Goal: Entertainment & Leisure: Consume media (video, audio)

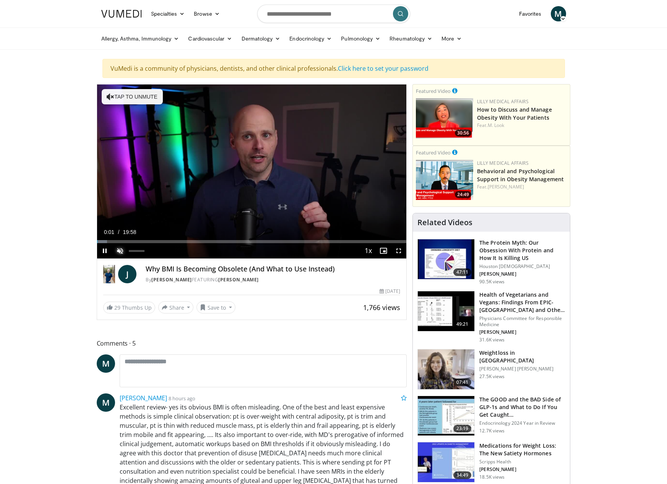
click at [119, 250] on span "Video Player" at bounding box center [119, 250] width 15 height 15
click at [178, 241] on div "Loaded : 14.07% 05:15 05:15" at bounding box center [252, 241] width 310 height 3
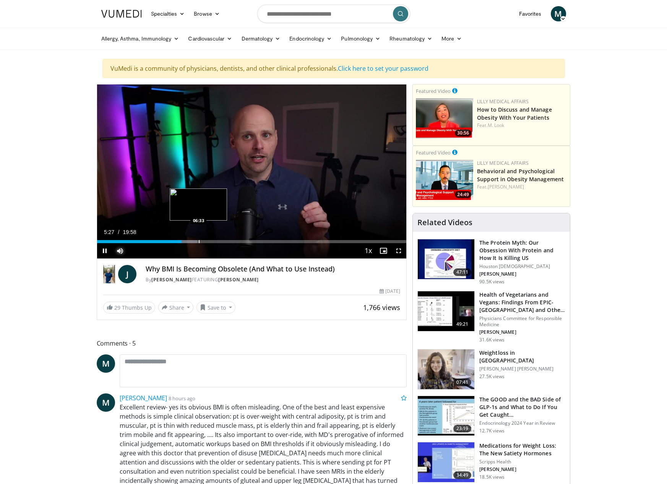
click at [198, 240] on div "Loaded : 32.59% 05:27 06:33" at bounding box center [252, 239] width 310 height 7
click at [223, 239] on div "Loaded : 38.08% 06:36 08:08" at bounding box center [252, 239] width 310 height 7
click at [246, 238] on div "Loaded : 46.36% 08:15 09:36" at bounding box center [252, 239] width 310 height 7
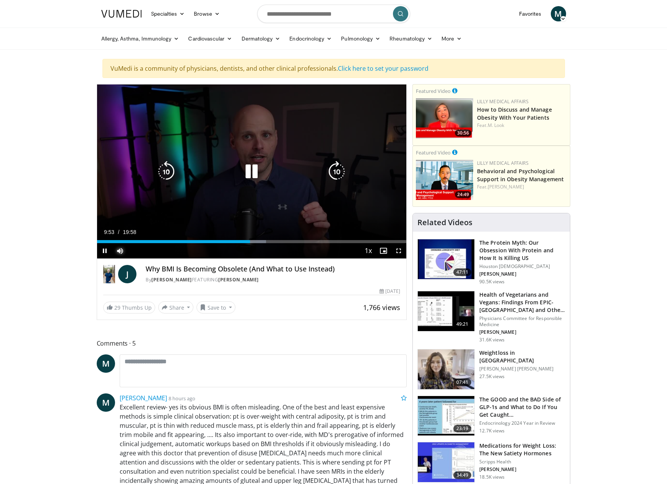
click at [274, 239] on div "Loaded : 54.64% 09:53 11:04" at bounding box center [252, 239] width 310 height 7
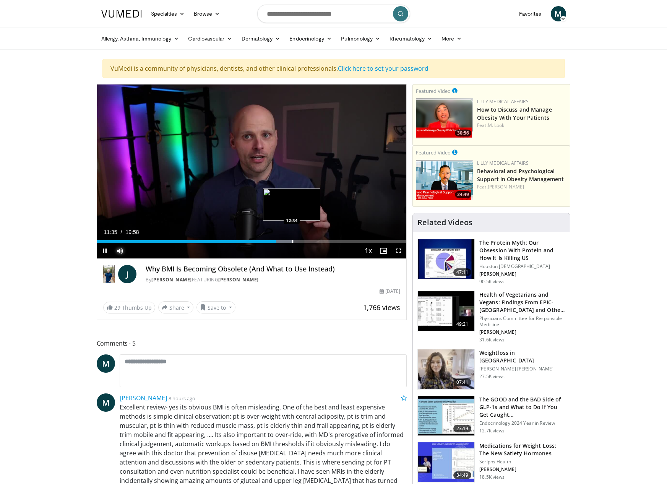
click at [293, 240] on div "Progress Bar" at bounding box center [292, 241] width 1 height 3
click at [308, 241] on div "Progress Bar" at bounding box center [308, 241] width 1 height 3
click at [323, 242] on div "Progress Bar" at bounding box center [323, 241] width 1 height 3
click at [339, 242] on div "Progress Bar" at bounding box center [339, 241] width 1 height 3
drag, startPoint x: 353, startPoint y: 240, endPoint x: 359, endPoint y: 240, distance: 6.5
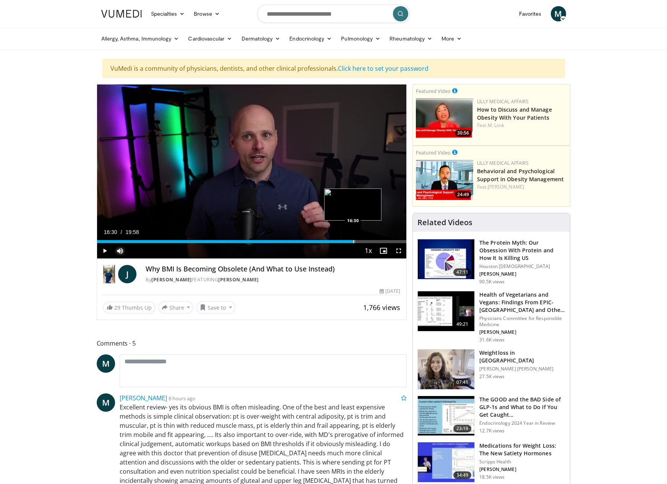
click at [353, 240] on div "Loaded : 83.55% 15:37 16:30" at bounding box center [252, 239] width 310 height 7
drag, startPoint x: 368, startPoint y: 240, endPoint x: 378, endPoint y: 240, distance: 9.9
click at [370, 240] on div "Loaded : 88.57% 17:28 17:30" at bounding box center [252, 239] width 310 height 7
click at [381, 242] on div "Progress Bar" at bounding box center [381, 241] width 1 height 3
drag, startPoint x: 391, startPoint y: 242, endPoint x: 398, endPoint y: 242, distance: 7.6
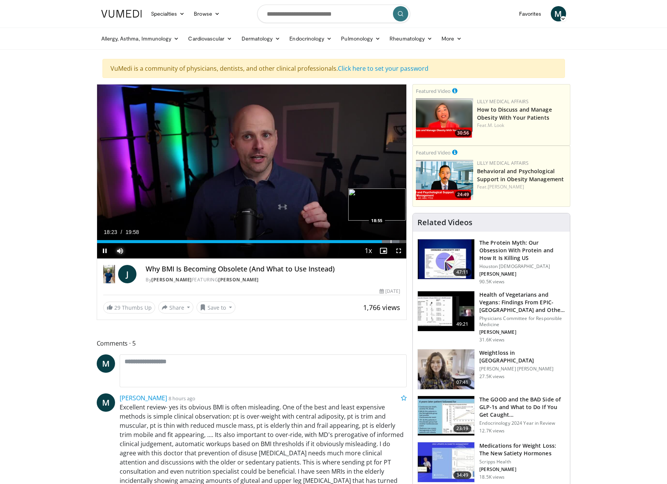
click at [391, 242] on div "Progress Bar" at bounding box center [391, 241] width 1 height 3
click at [397, 240] on div "Progress Bar" at bounding box center [397, 241] width 1 height 3
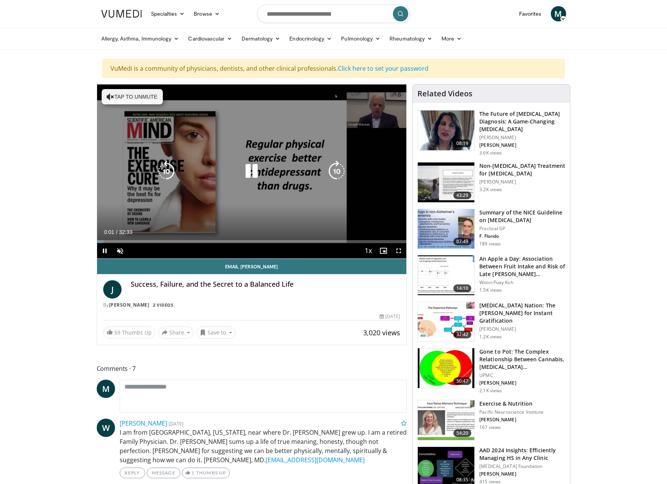
click at [251, 174] on icon "Video Player" at bounding box center [251, 170] width 21 height 21
click at [249, 178] on icon "Video Player" at bounding box center [251, 170] width 21 height 21
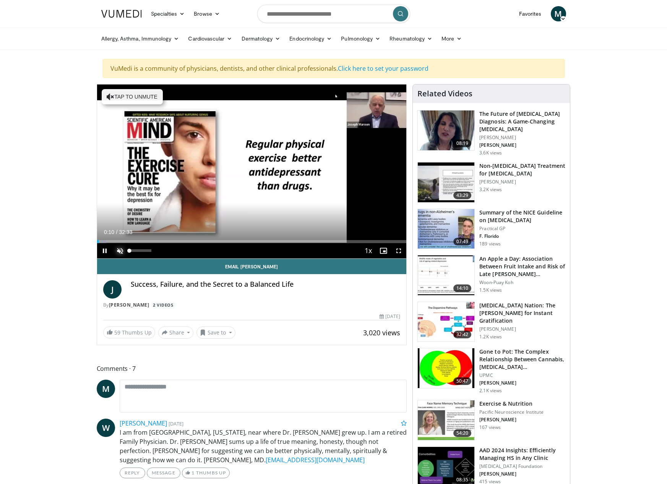
click at [120, 251] on span "Video Player" at bounding box center [119, 250] width 15 height 15
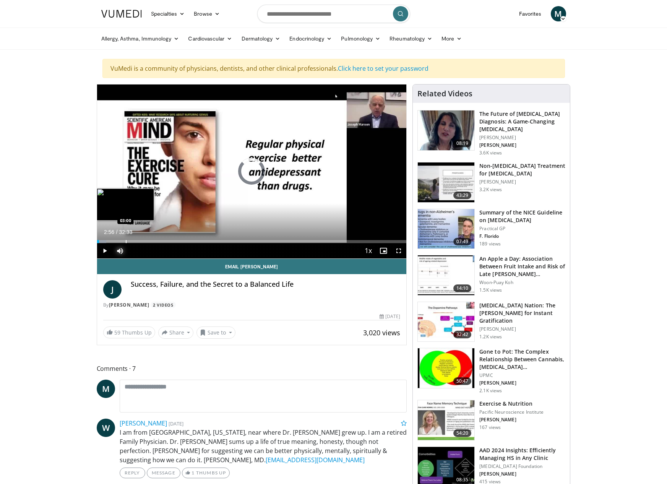
click at [125, 238] on div "Loaded : 3.05% 02:56 03:00" at bounding box center [252, 239] width 310 height 7
